Goal: Task Accomplishment & Management: Manage account settings

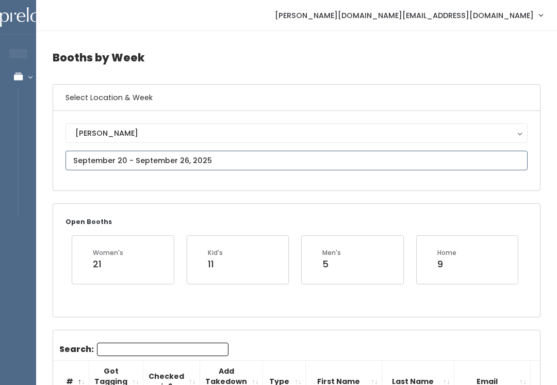
click at [230, 156] on input "text" at bounding box center [296, 161] width 462 height 20
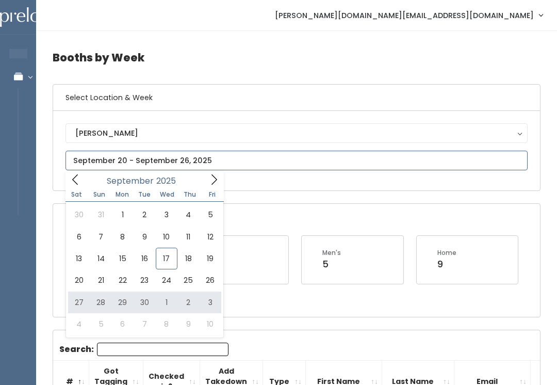
type input "September 27 to October 3"
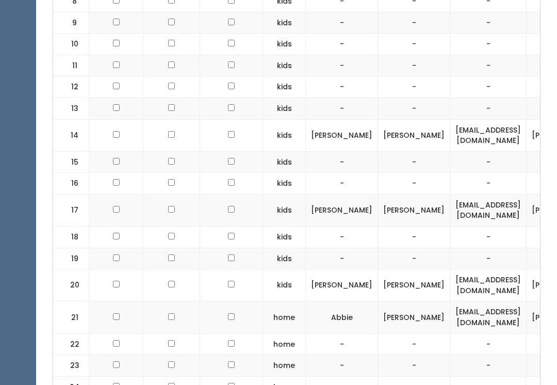
scroll to position [598, 0]
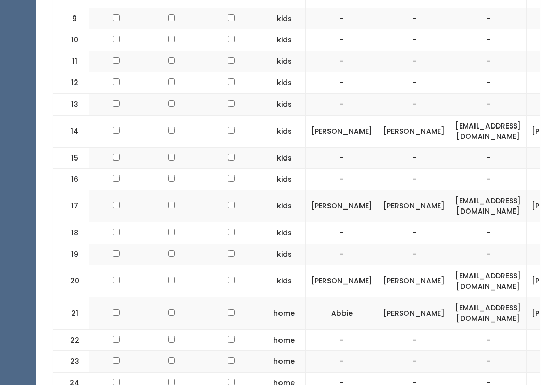
click at [113, 277] on input "checkbox" at bounding box center [116, 280] width 7 height 7
checkbox input "true"
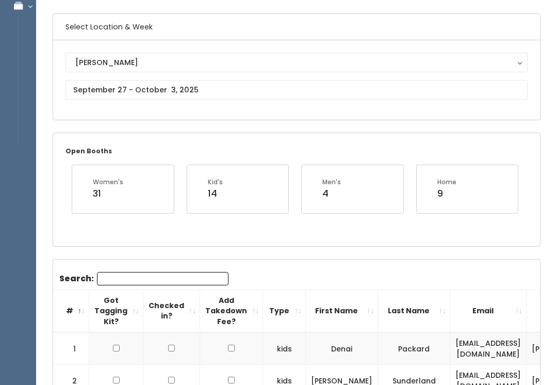
scroll to position [69, 0]
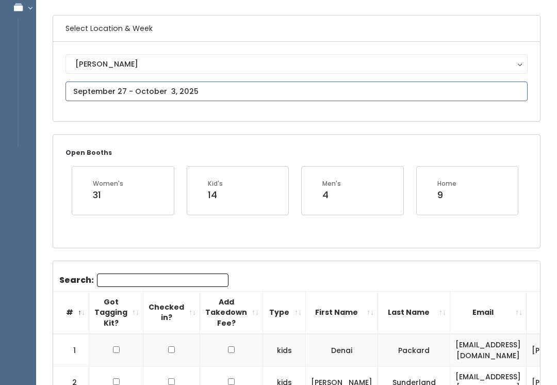
click at [232, 91] on input "text" at bounding box center [296, 91] width 462 height 20
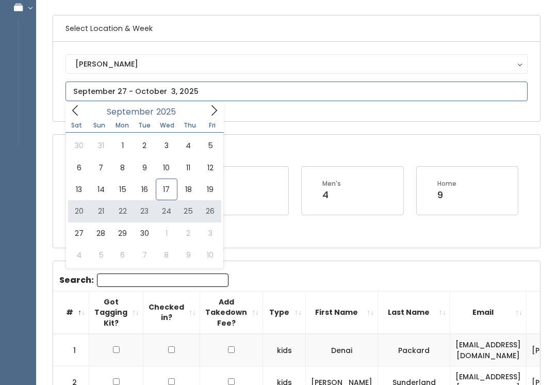
type input "September 20 to September 26"
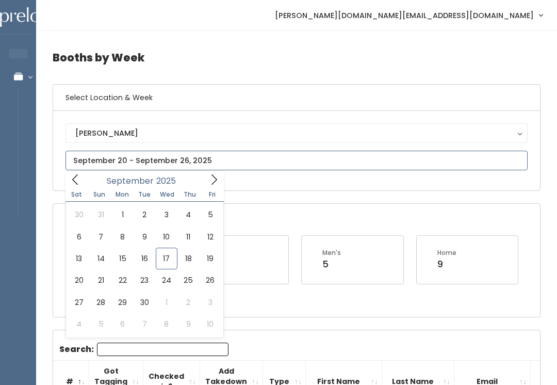
click at [213, 179] on icon at bounding box center [213, 179] width 11 height 11
type input "[DATE] to [DATE]"
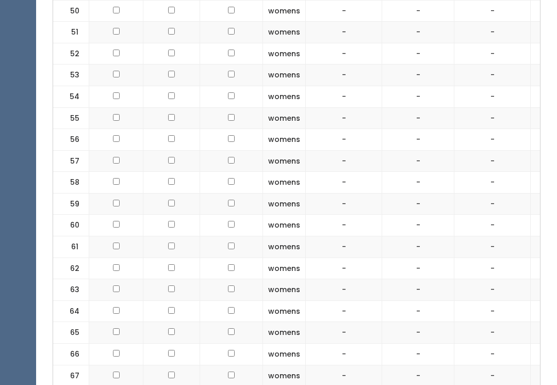
scroll to position [1526, 0]
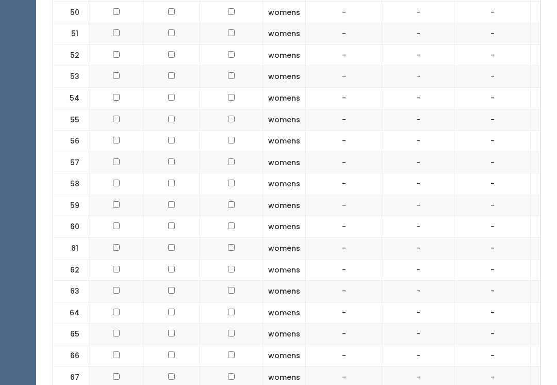
click at [117, 222] on input "checkbox" at bounding box center [116, 225] width 7 height 7
checkbox input "true"
click at [172, 216] on td at bounding box center [171, 227] width 57 height 22
click at [169, 222] on input "checkbox" at bounding box center [171, 225] width 7 height 7
checkbox input "true"
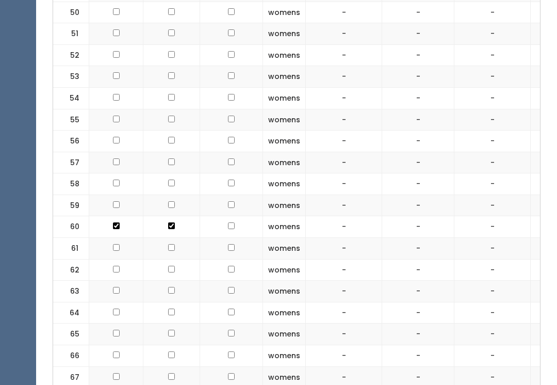
click at [118, 222] on input "checkbox" at bounding box center [116, 225] width 7 height 7
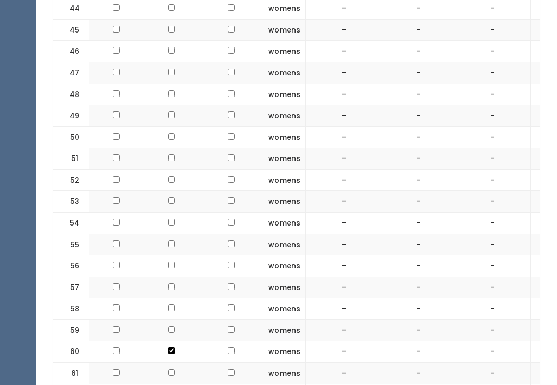
scroll to position [1495, 0]
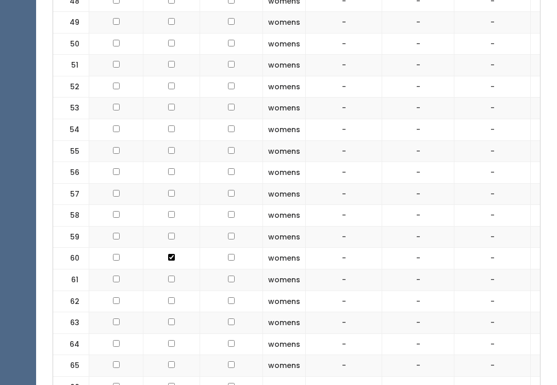
click at [114, 254] on input "checkbox" at bounding box center [116, 257] width 7 height 7
checkbox input "true"
click at [170, 254] on input "checkbox" at bounding box center [171, 257] width 7 height 7
checkbox input "false"
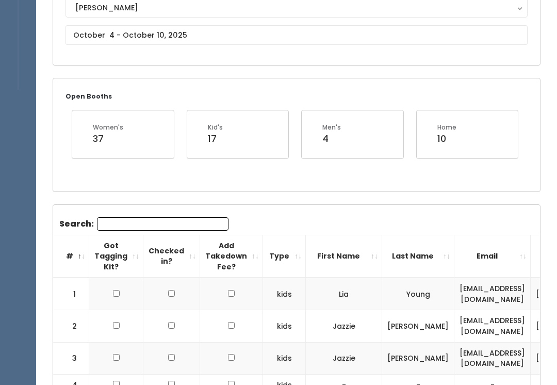
scroll to position [126, 0]
